Goal: Browse casually

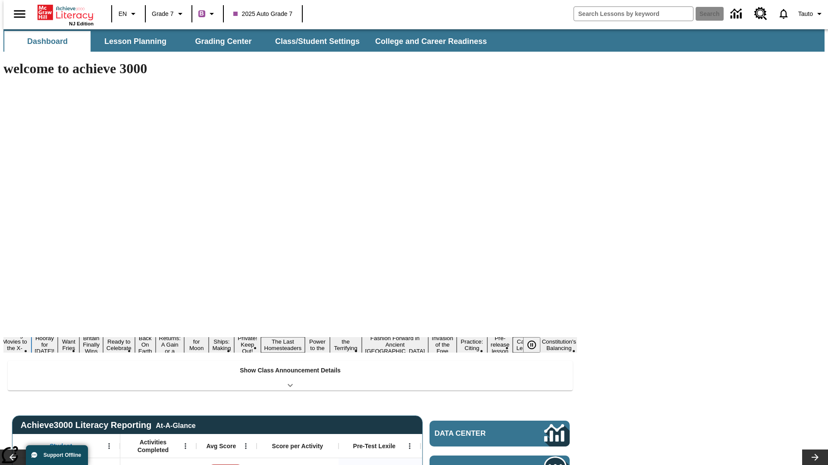
click at [31, 331] on button "Taking Movies to the X-Dimension" at bounding box center [14, 345] width 33 height 28
click at [535, 340] on icon "Pause" at bounding box center [531, 345] width 10 height 10
click at [811, 454] on icon "Lesson carousel, Next" at bounding box center [814, 457] width 7 height 7
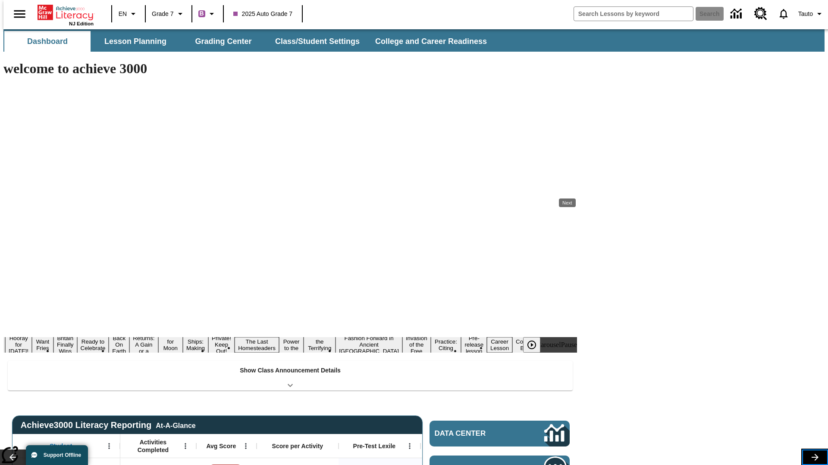
click at [811, 454] on icon "Lesson carousel, Next" at bounding box center [814, 457] width 7 height 7
